Goal: Task Accomplishment & Management: Complete application form

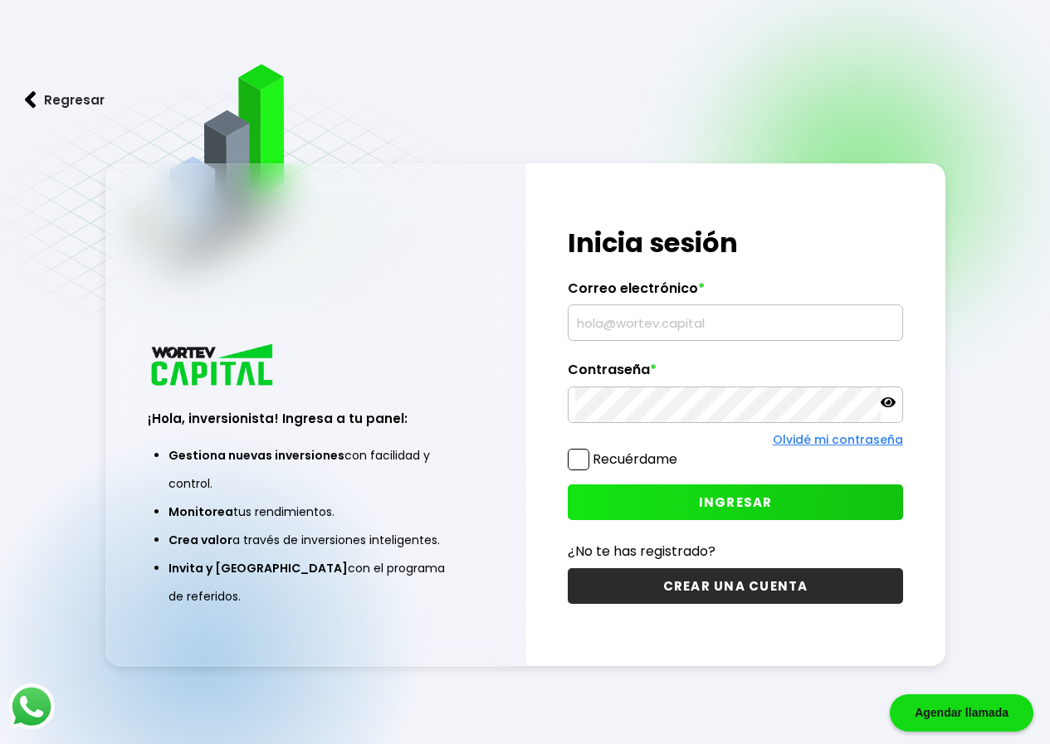
click at [588, 324] on input "text" at bounding box center [735, 322] width 320 height 35
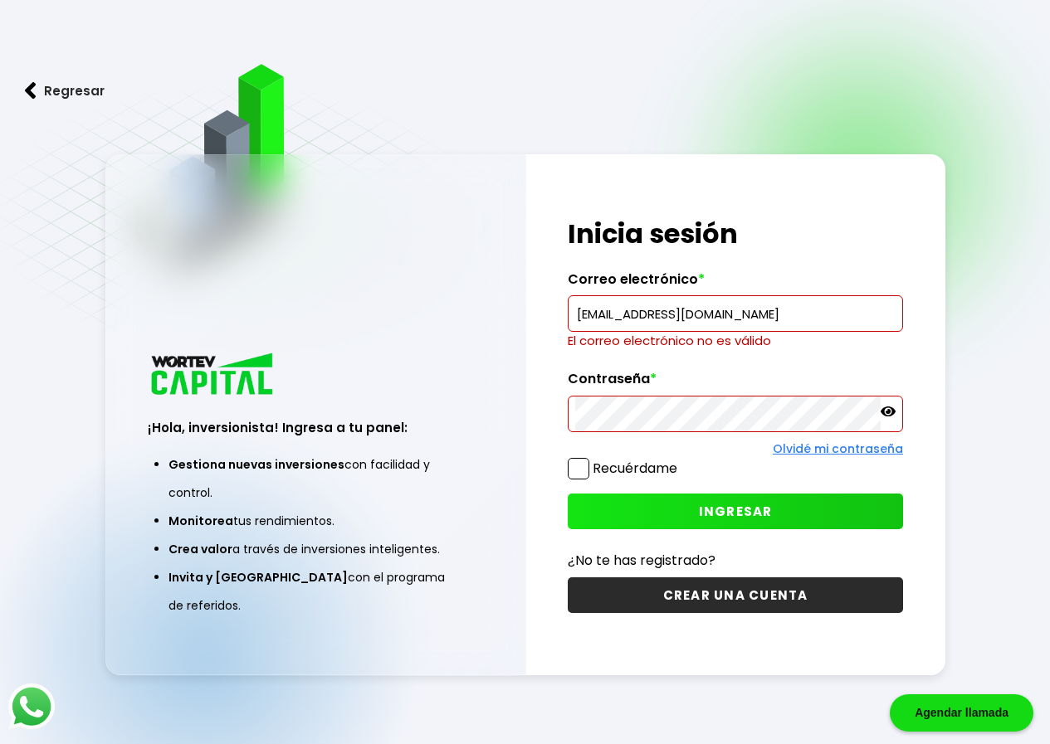
drag, startPoint x: 742, startPoint y: 317, endPoint x: 490, endPoint y: 319, distance: 251.4
click at [506, 319] on div "¡Hola, inversionista! Ingresa a tu panel: Gestiona nuevas inversiones con facil…" at bounding box center [525, 415] width 840 height 522
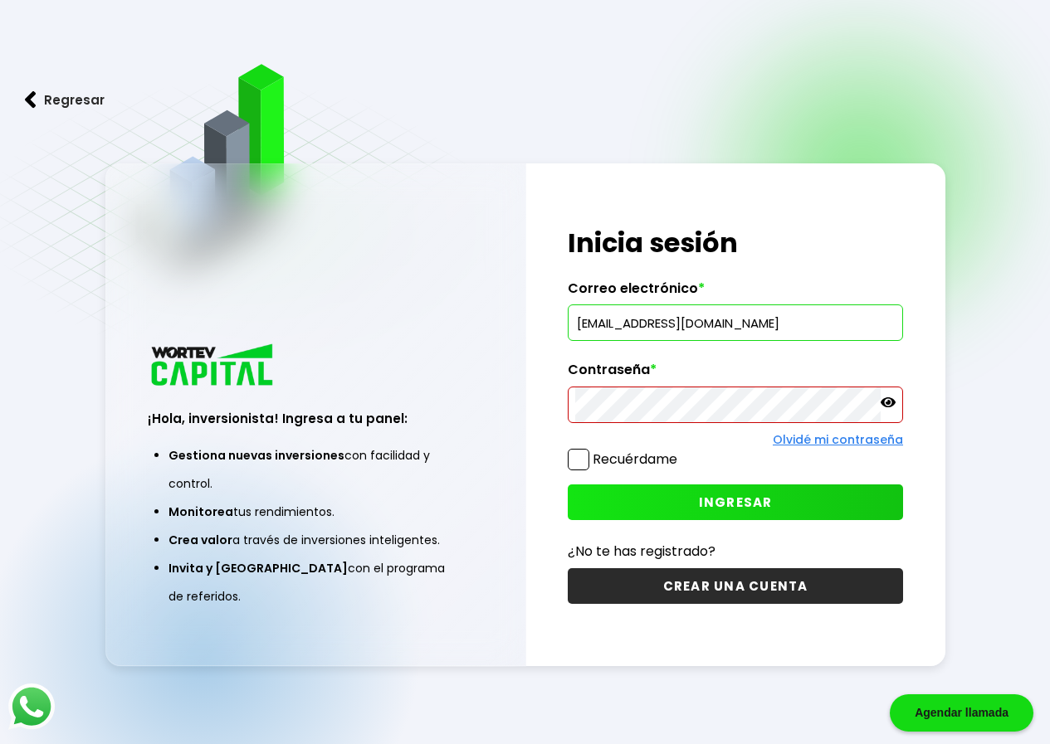
type input "[EMAIL_ADDRESS][DOMAIN_NAME]"
click at [891, 407] on icon at bounding box center [887, 402] width 15 height 10
click at [742, 592] on button "CREAR UNA CUENTA" at bounding box center [735, 586] width 335 height 36
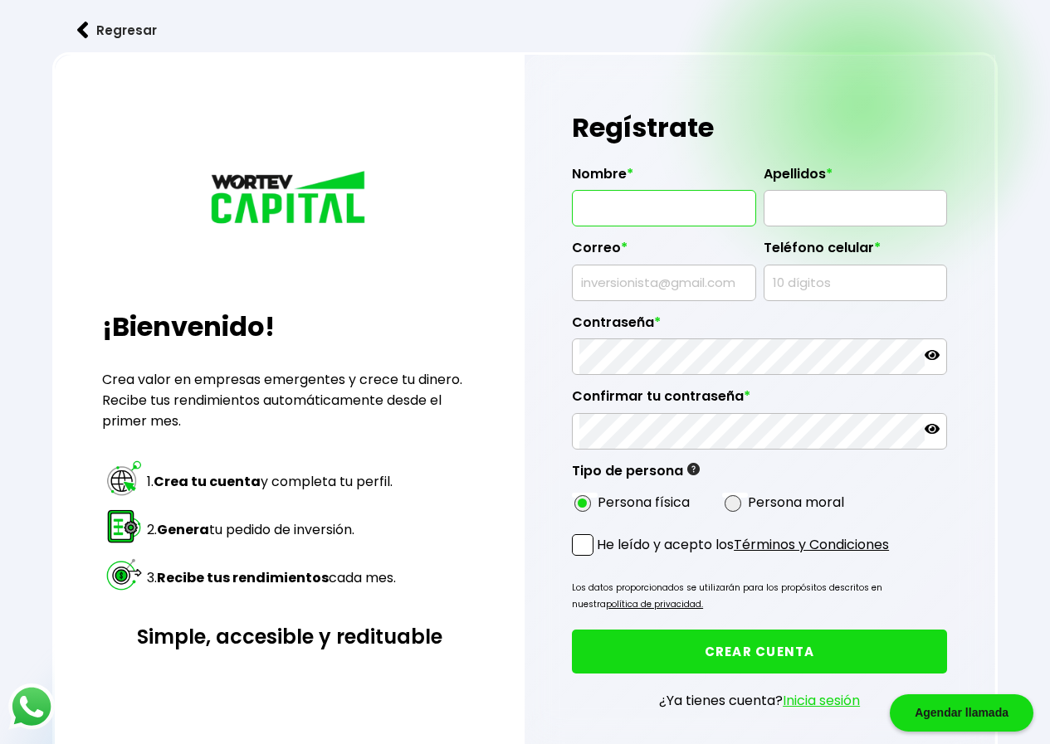
click at [620, 203] on input "text" at bounding box center [663, 208] width 168 height 35
click at [478, 248] on div "¡Bienvenido! Crea valor en empresas emergentes y crece tu dinero. Recibe tus re…" at bounding box center [289, 420] width 469 height 731
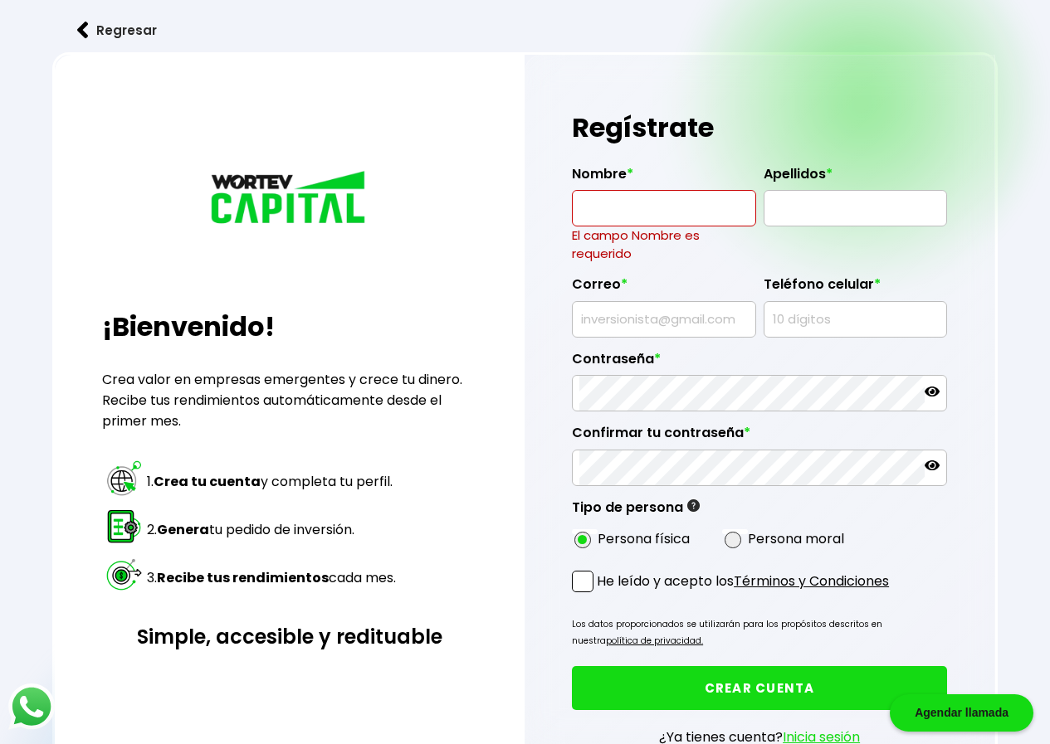
click at [596, 217] on input "text" at bounding box center [663, 208] width 168 height 35
type input "[PERSON_NAME]"
type input "ANTUÑANO"
type input "5539245651"
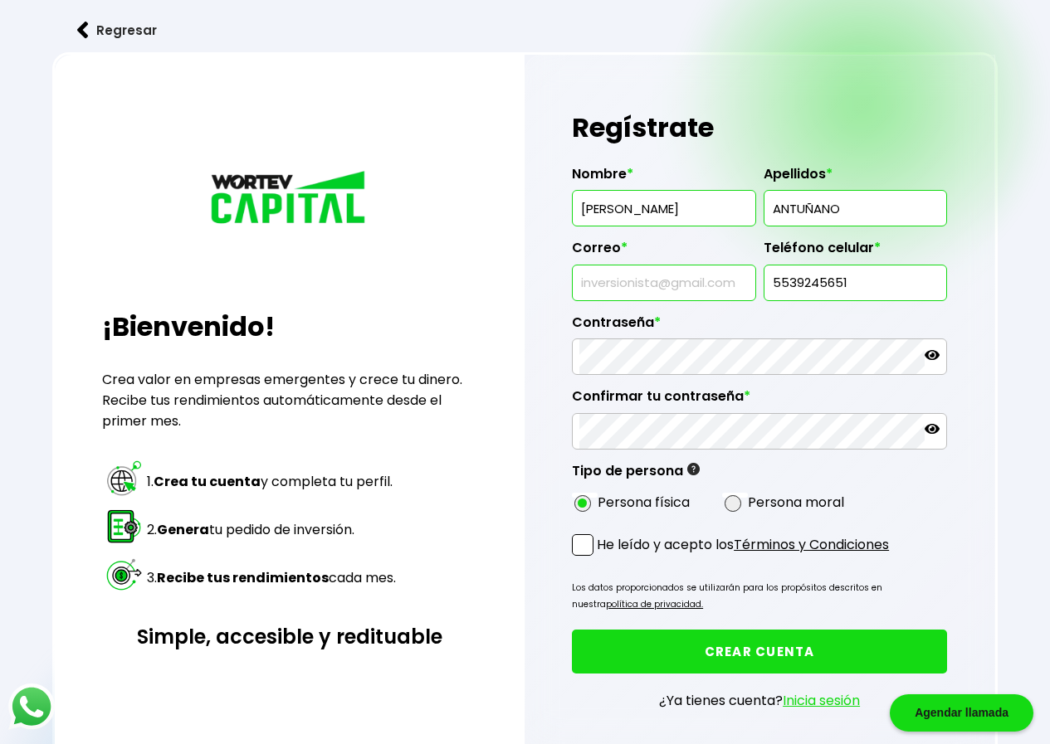
click at [616, 281] on input "text" at bounding box center [663, 283] width 168 height 35
type input "[EMAIL_ADDRESS][DOMAIN_NAME]"
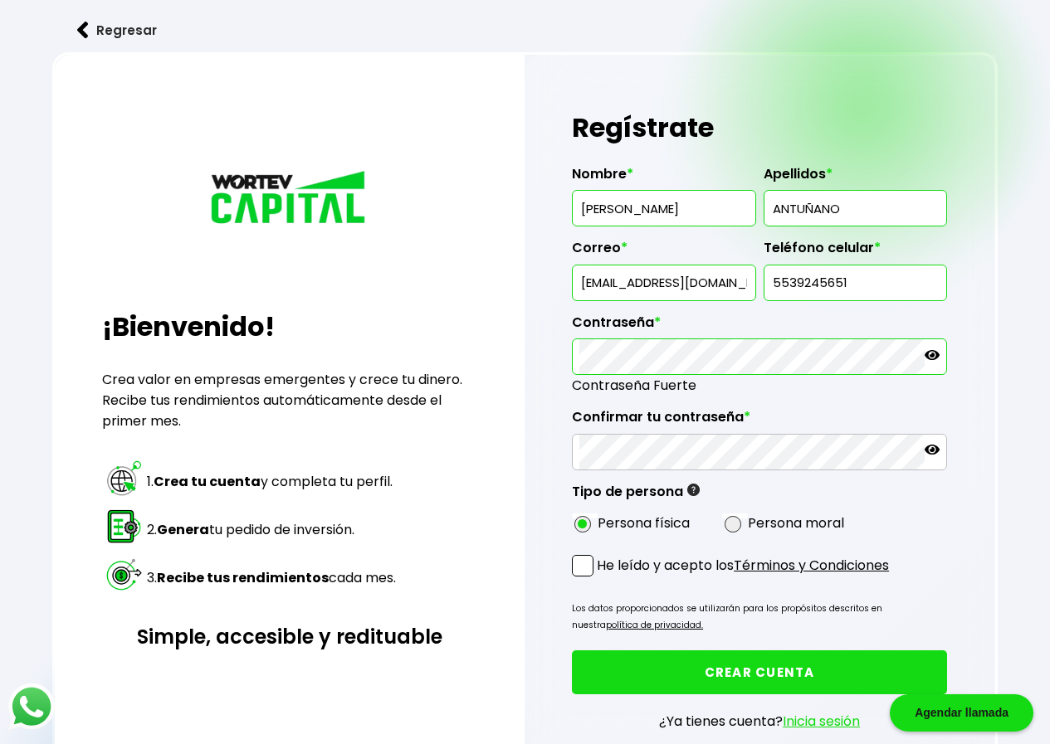
click at [930, 352] on icon at bounding box center [931, 355] width 15 height 15
